Goal: Download file/media

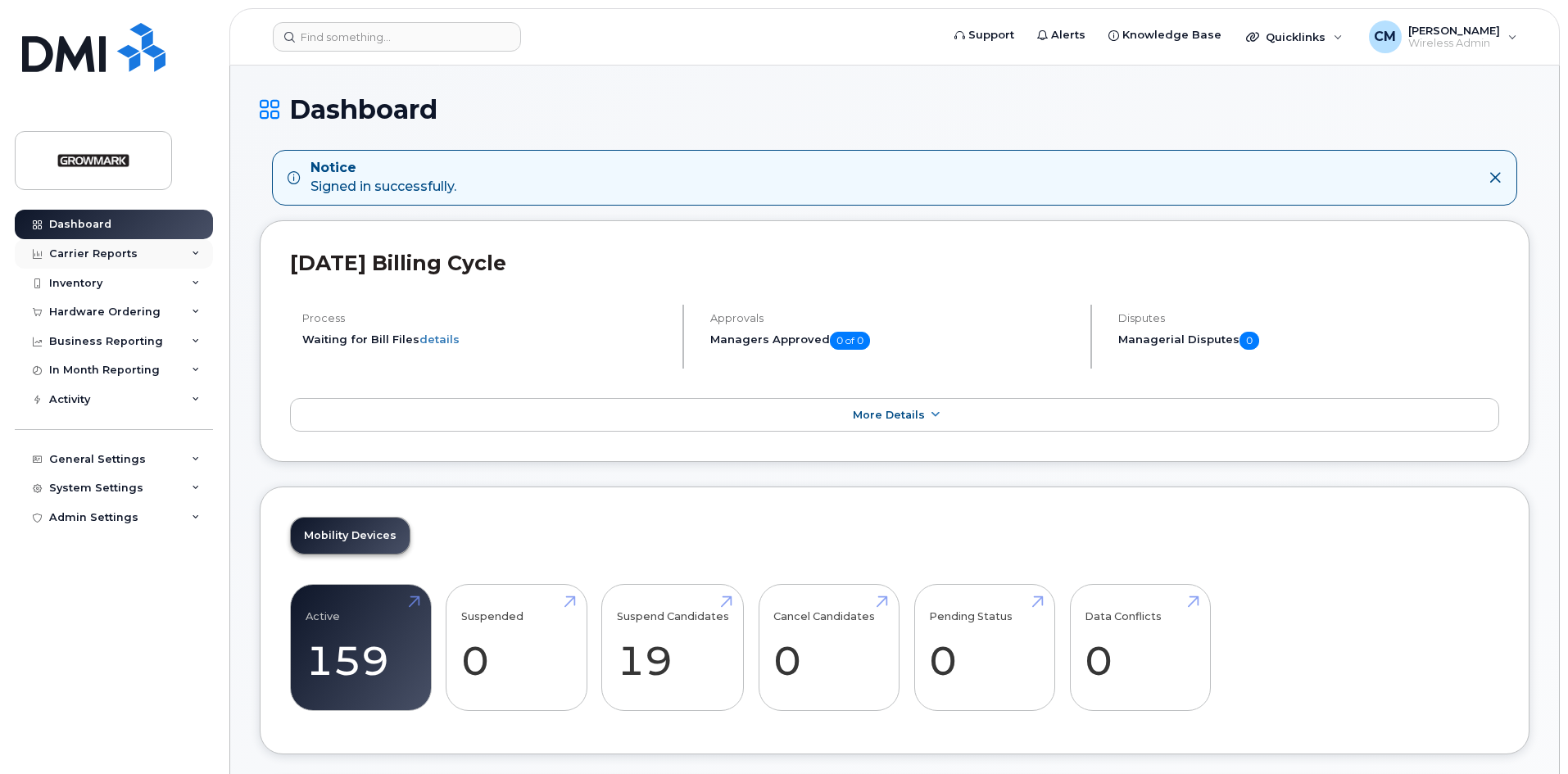
click at [103, 245] on div "Carrier Reports" at bounding box center [114, 254] width 198 height 29
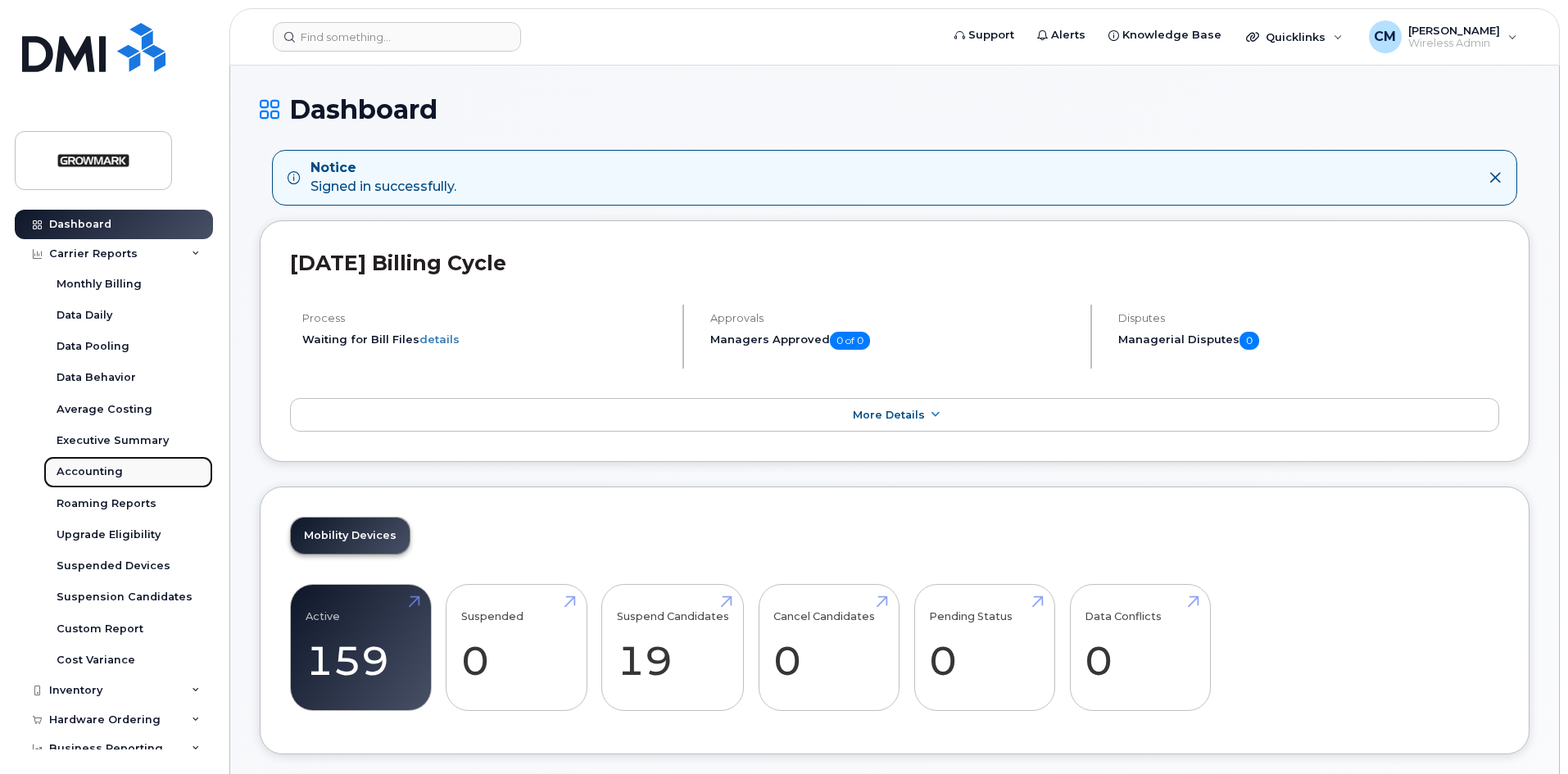
click at [87, 474] on div "Accounting" at bounding box center [89, 472] width 66 height 15
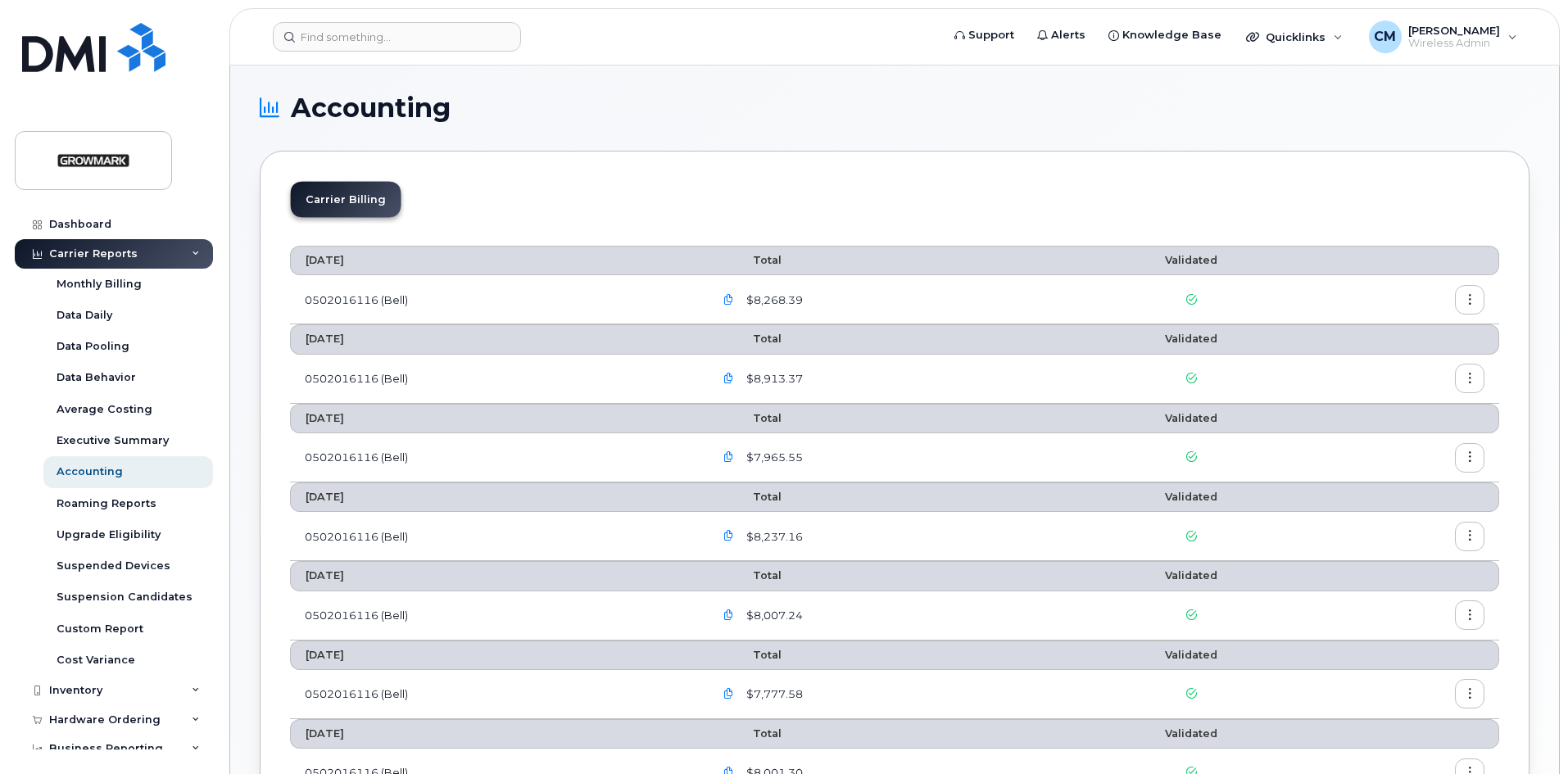
click at [733, 299] on icon "button" at bounding box center [729, 300] width 11 height 11
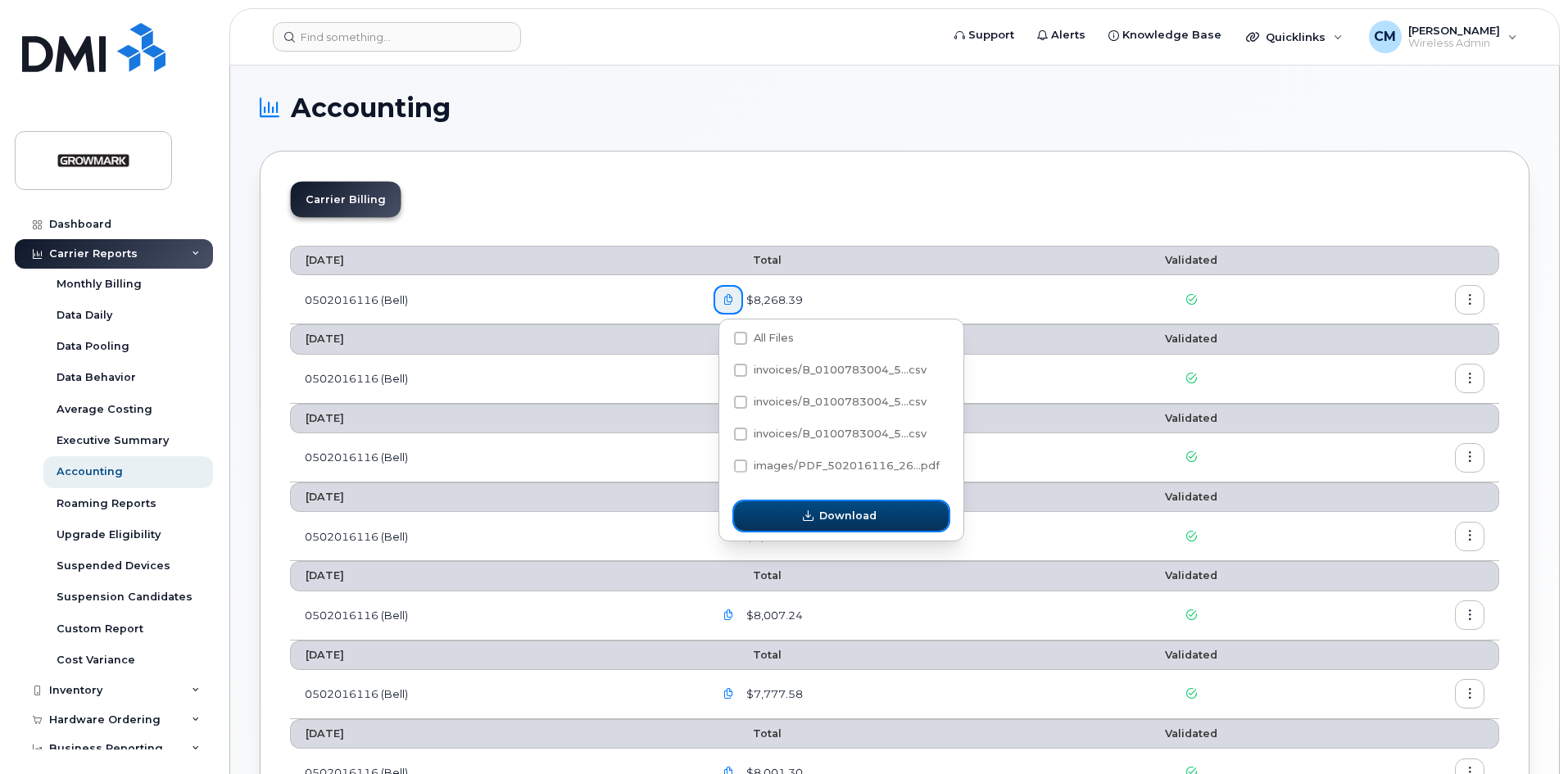
click at [849, 512] on span "Download" at bounding box center [847, 516] width 57 height 16
click at [904, 220] on div "Carrier Billing" at bounding box center [894, 206] width 1209 height 50
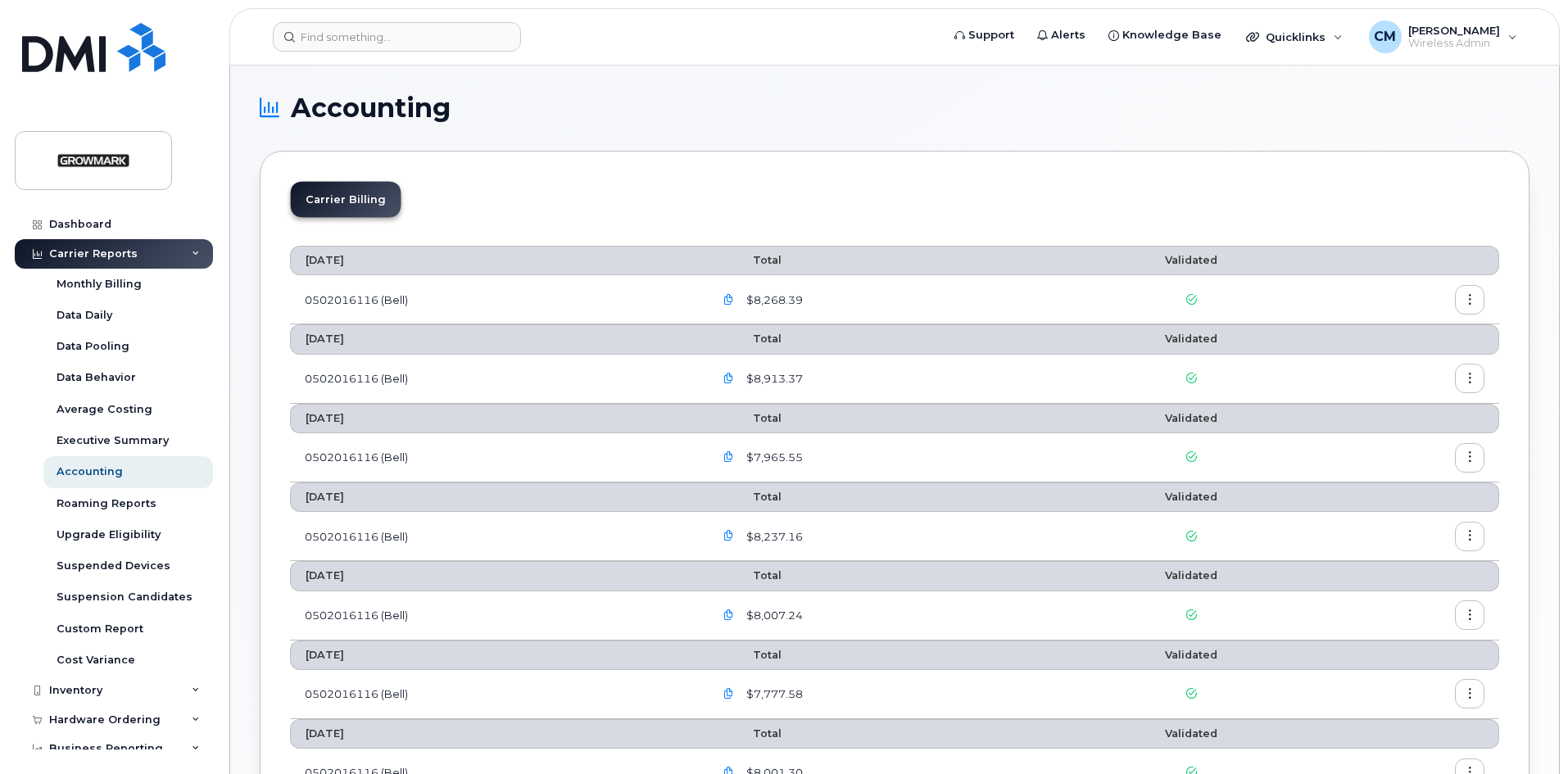
click at [1472, 293] on button "button" at bounding box center [1469, 300] width 29 height 29
click at [1370, 365] on span "Download" at bounding box center [1395, 366] width 64 height 15
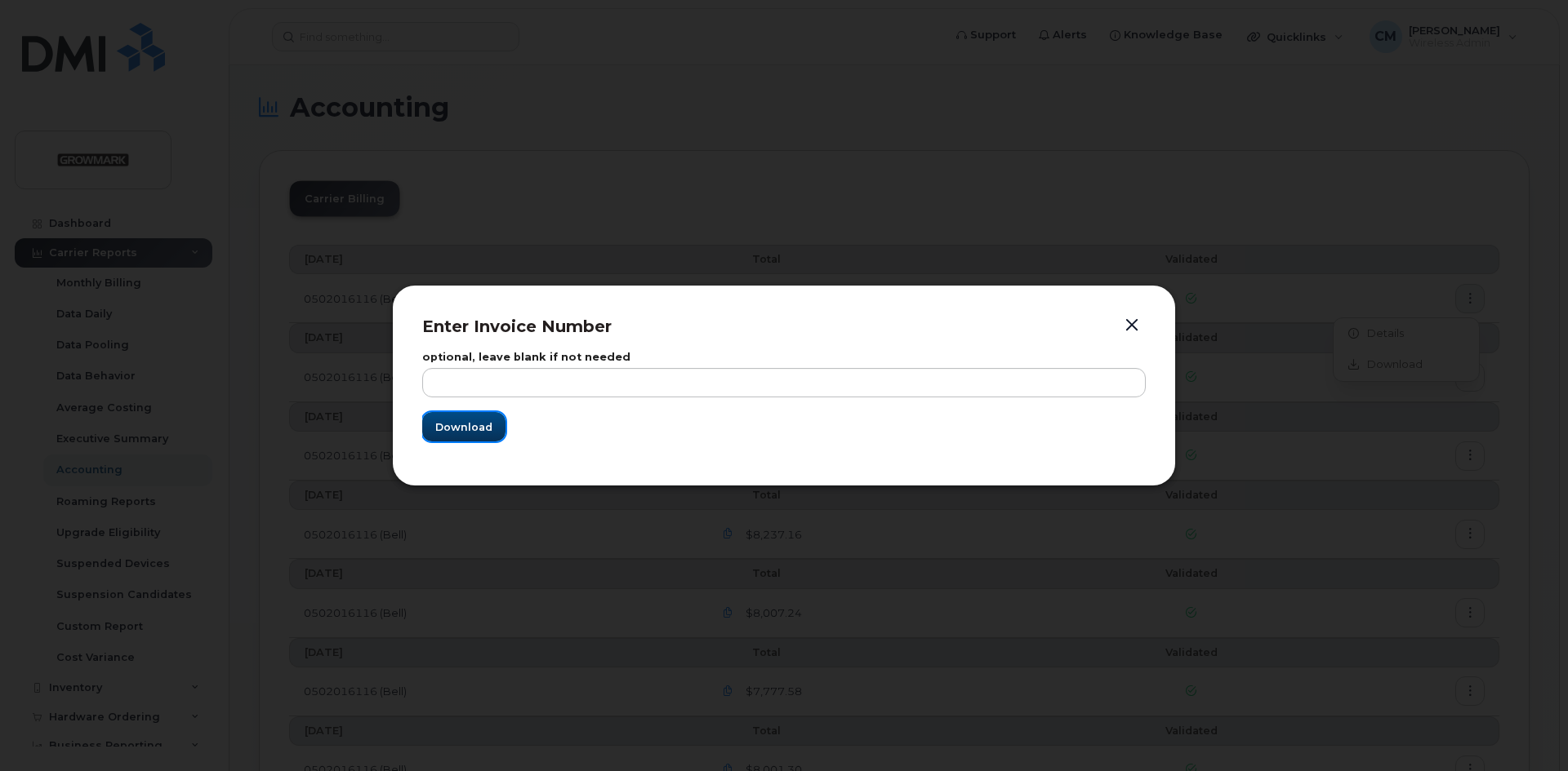
click at [474, 422] on span "Download" at bounding box center [463, 428] width 57 height 16
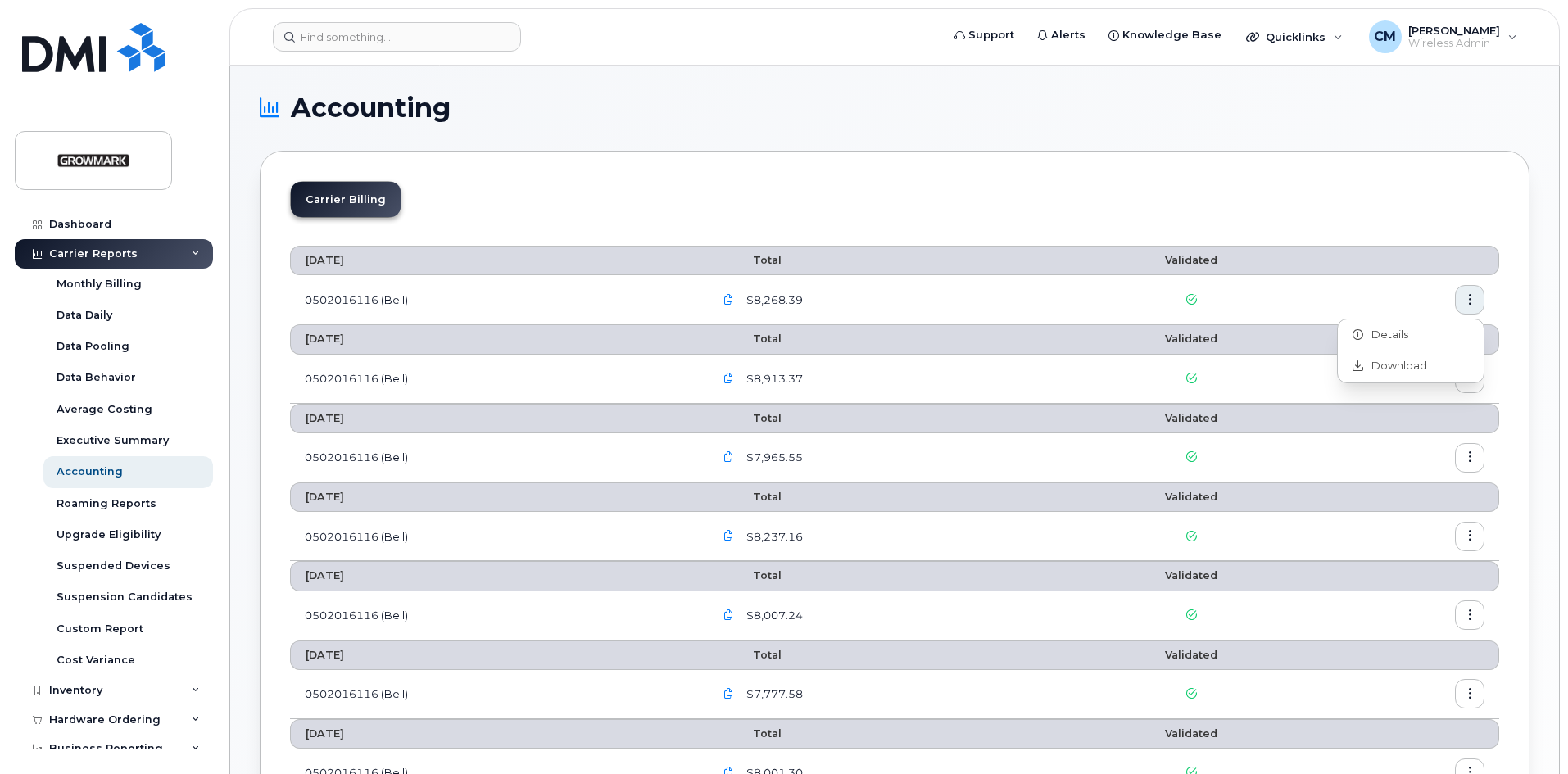
click at [734, 297] on icon "button" at bounding box center [729, 300] width 11 height 11
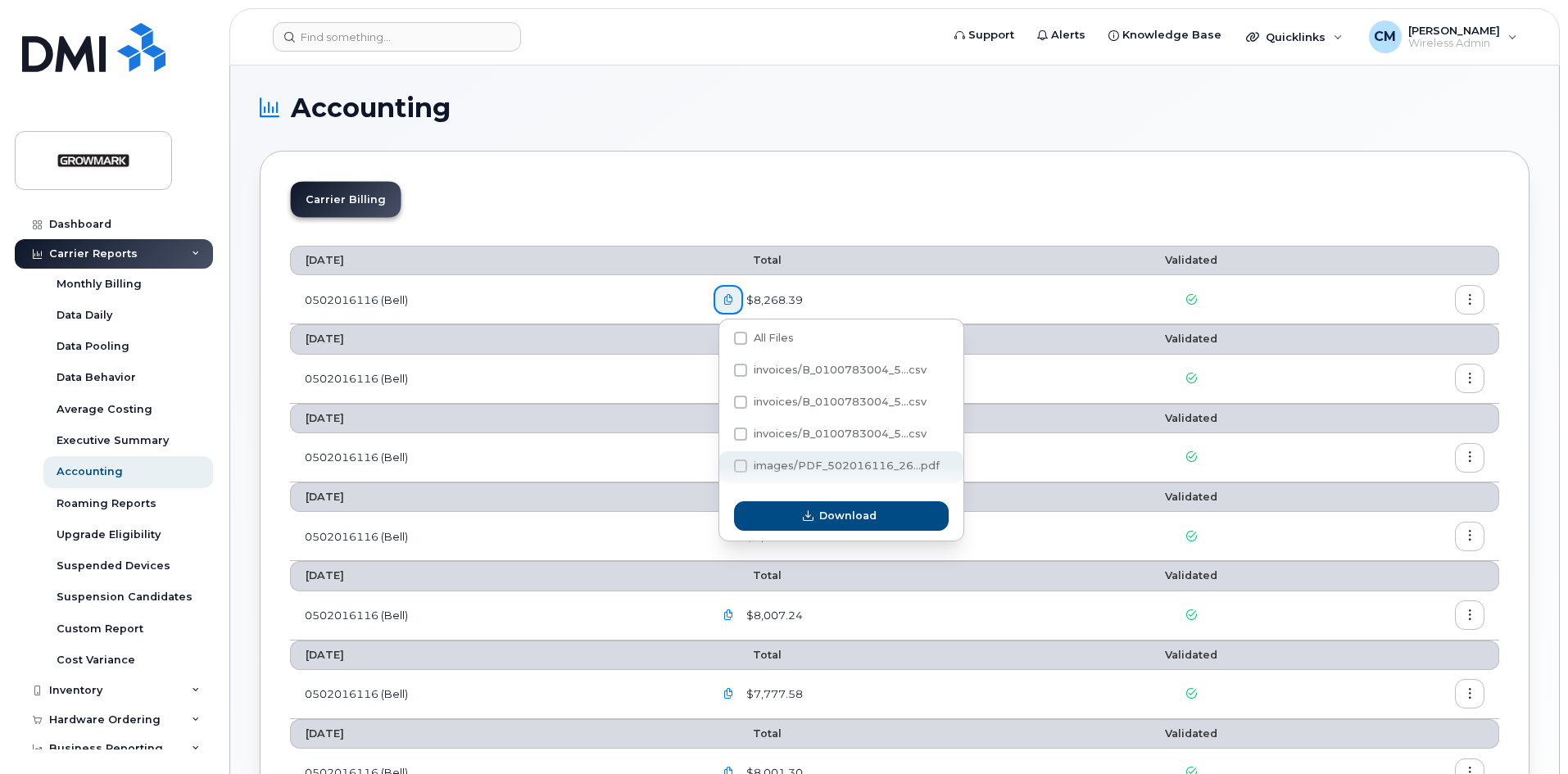
click at [792, 469] on span "images/PDF_502016116_26...pdf" at bounding box center [846, 466] width 186 height 12
click at [723, 469] on input "images/PDF_502016116_26...pdf" at bounding box center [718, 467] width 8 height 8
checkbox input "true"
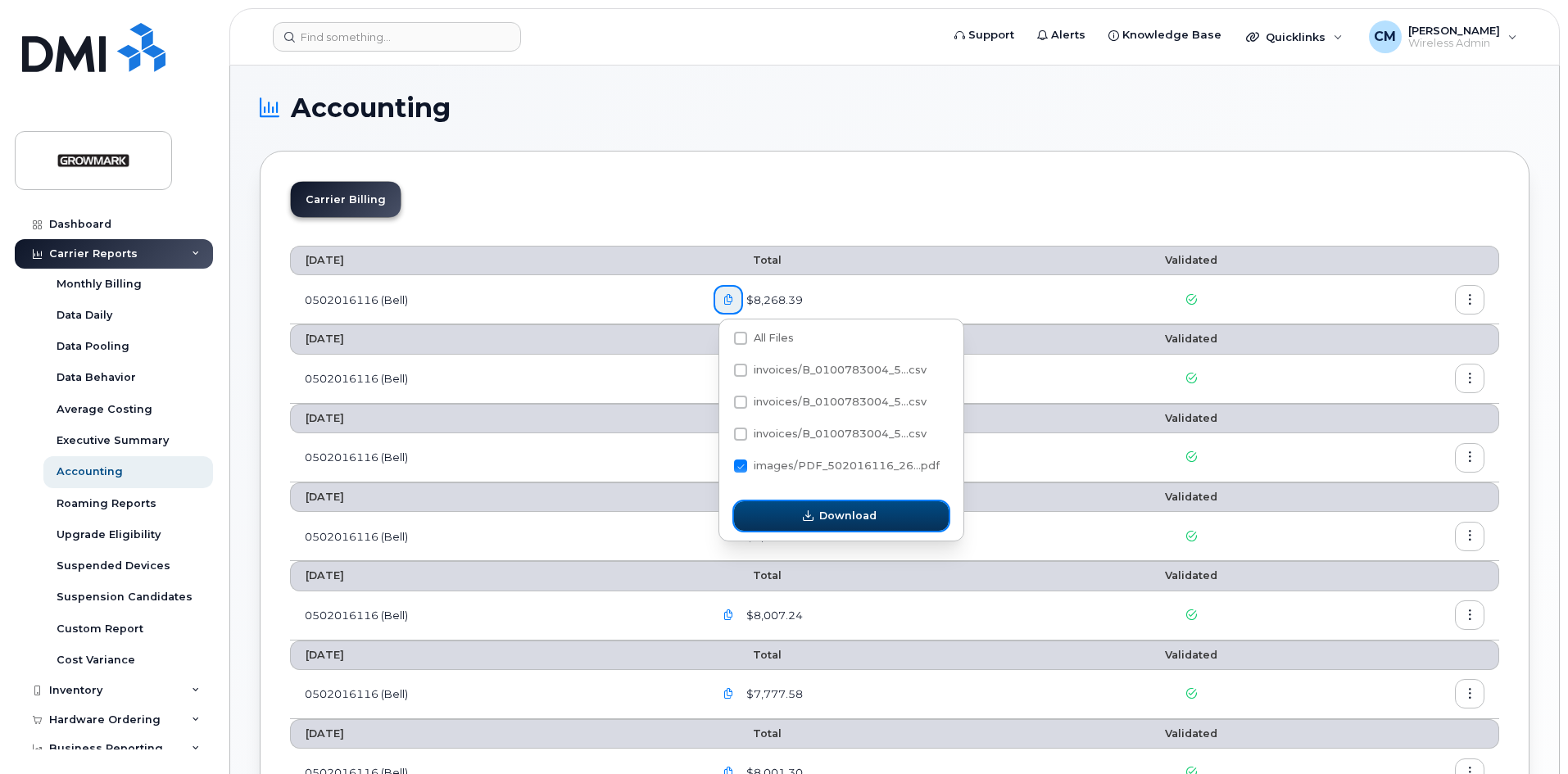
click at [848, 509] on span "Download" at bounding box center [847, 516] width 57 height 16
